Goal: Find specific page/section: Find specific page/section

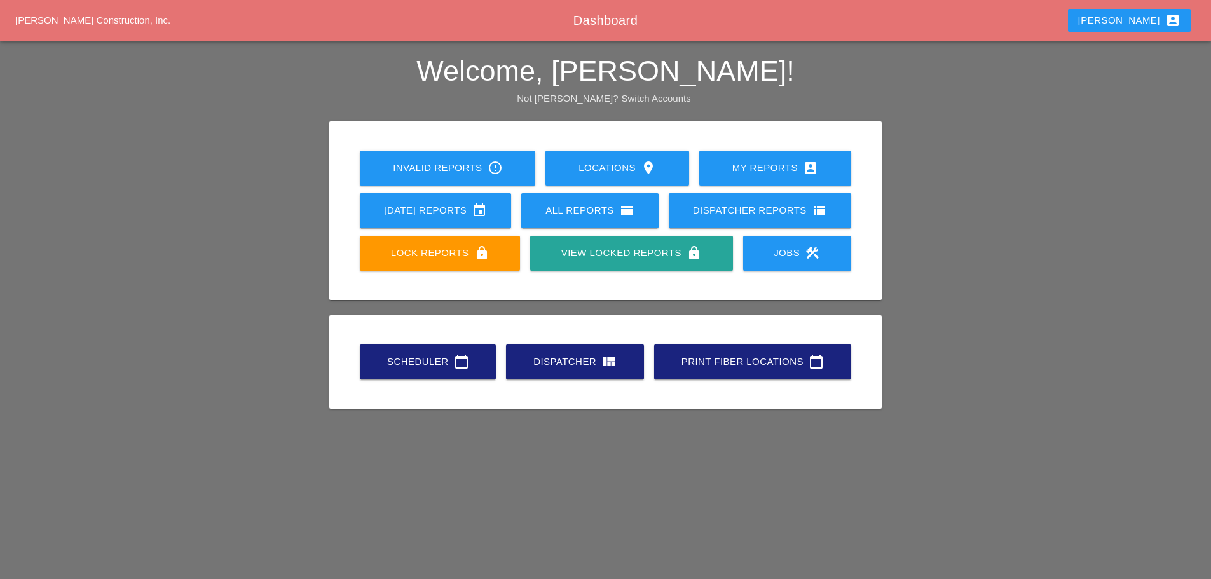
click at [420, 353] on link "Scheduler calendar_today" at bounding box center [428, 361] width 136 height 35
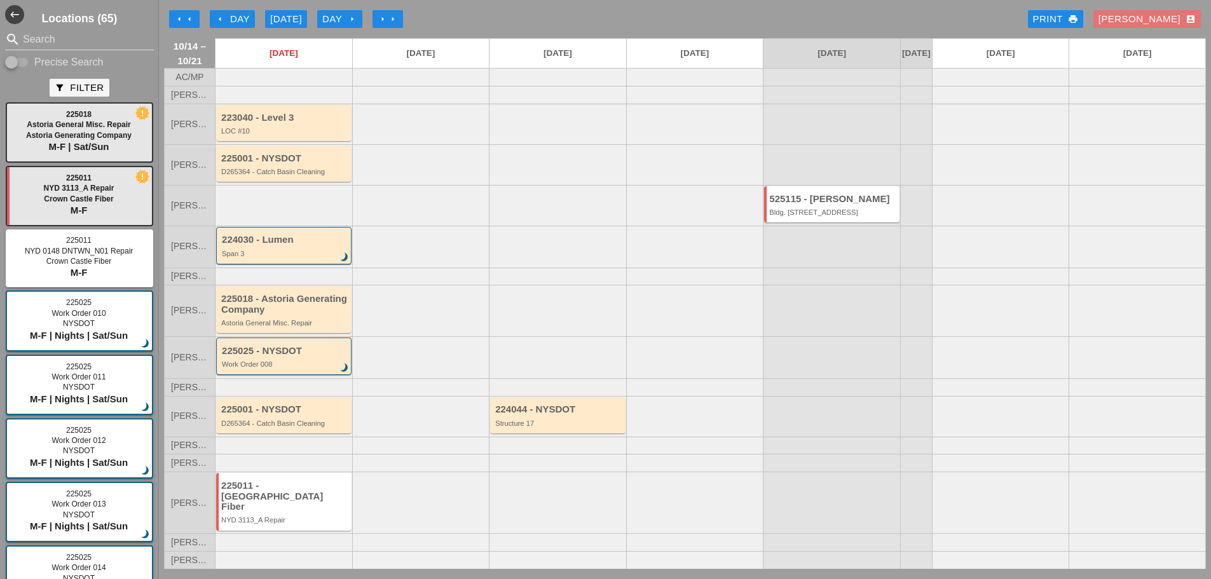
click at [283, 427] on div "D265364 - Catch Basin Cleaning" at bounding box center [284, 423] width 127 height 8
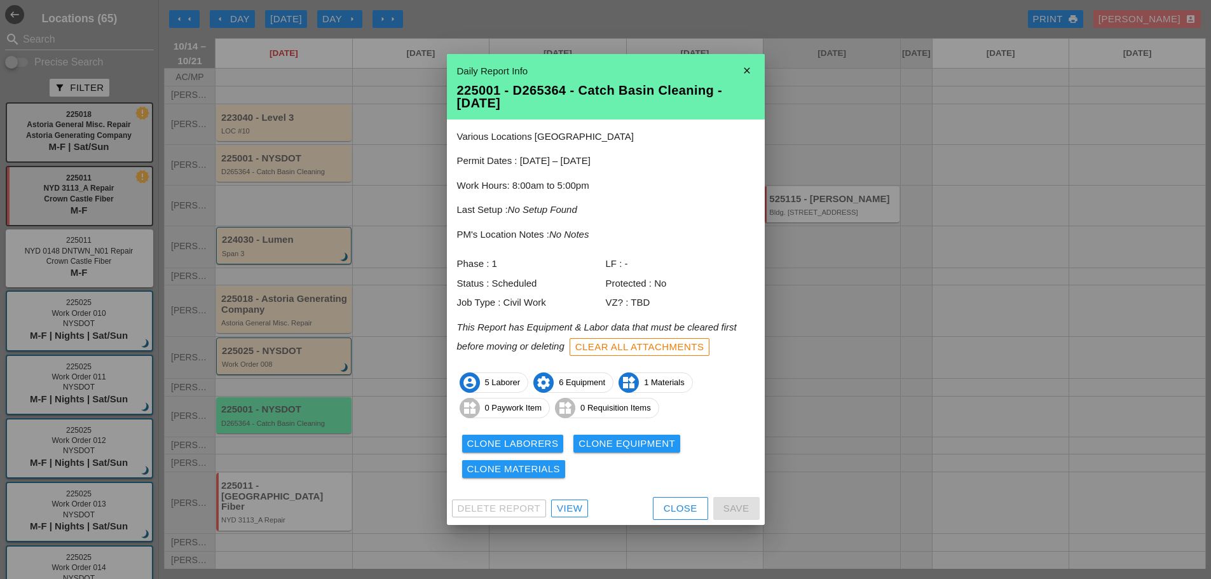
click at [562, 512] on div "View" at bounding box center [569, 508] width 25 height 15
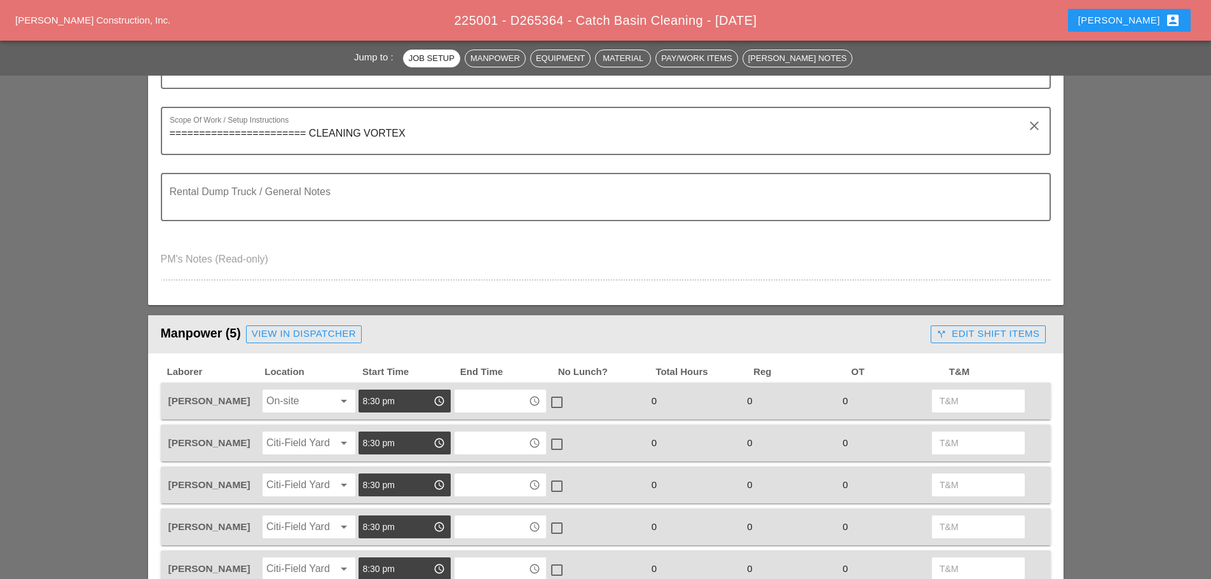
scroll to position [445, 0]
